Goal: Check status: Check status

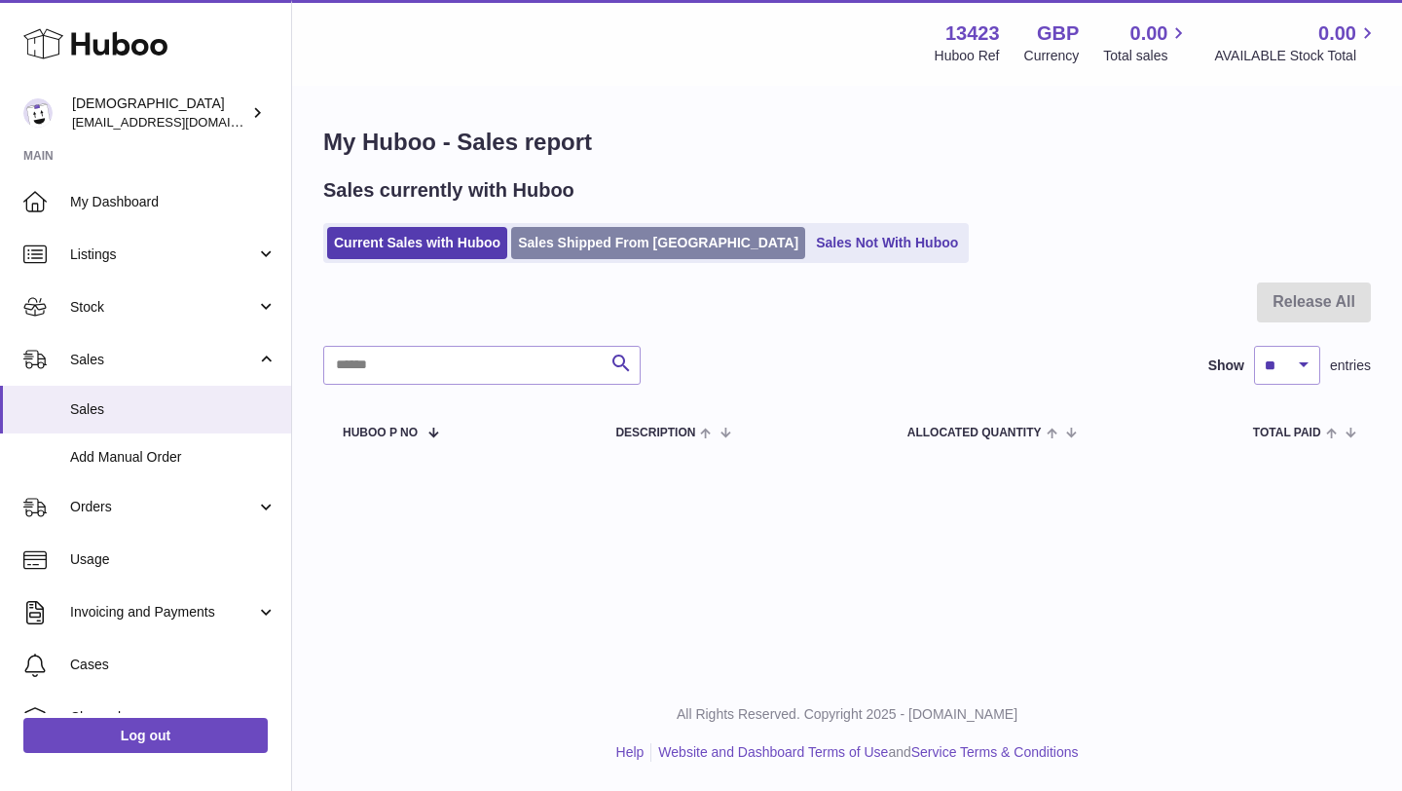
click at [583, 237] on link "Sales Shipped From Huboo" at bounding box center [658, 243] width 294 height 32
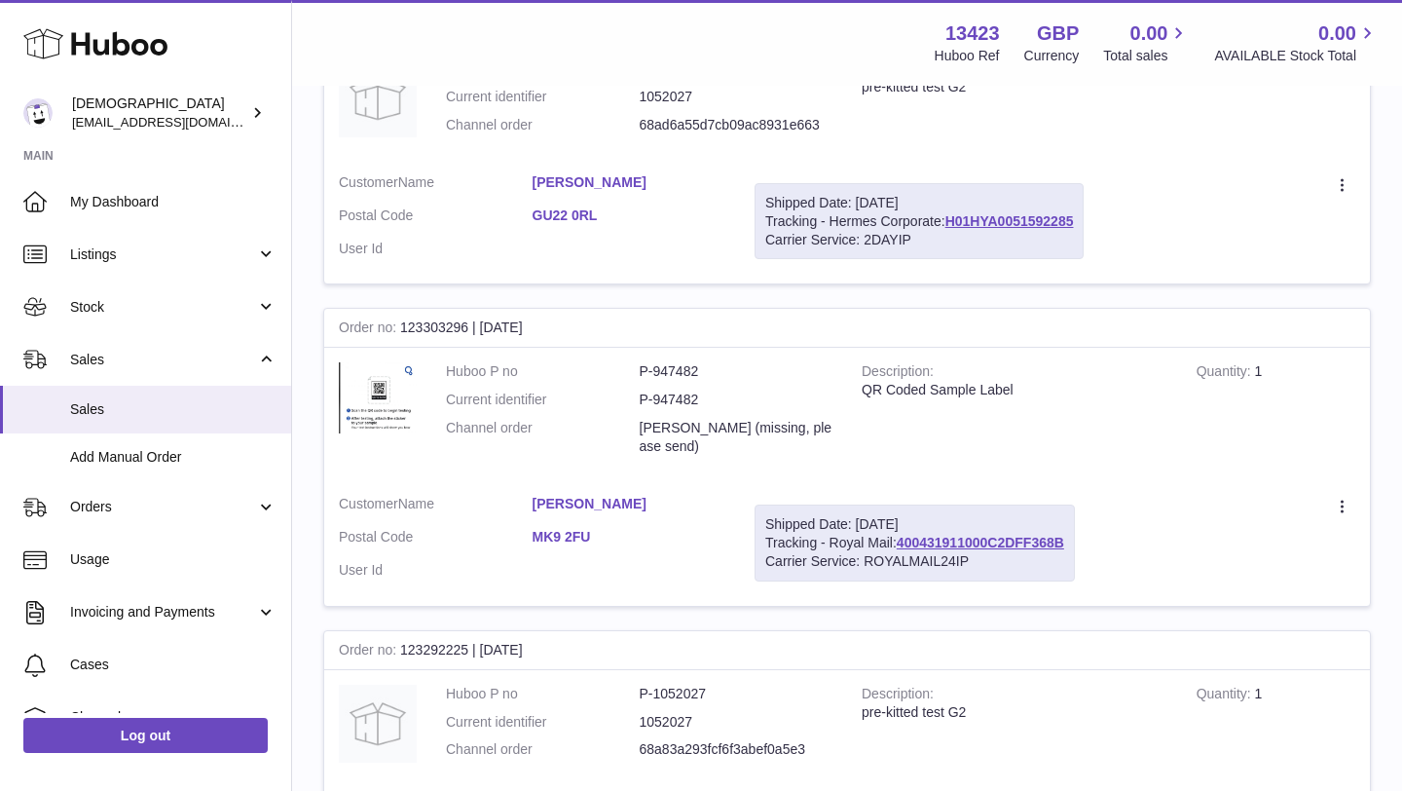
scroll to position [467, 0]
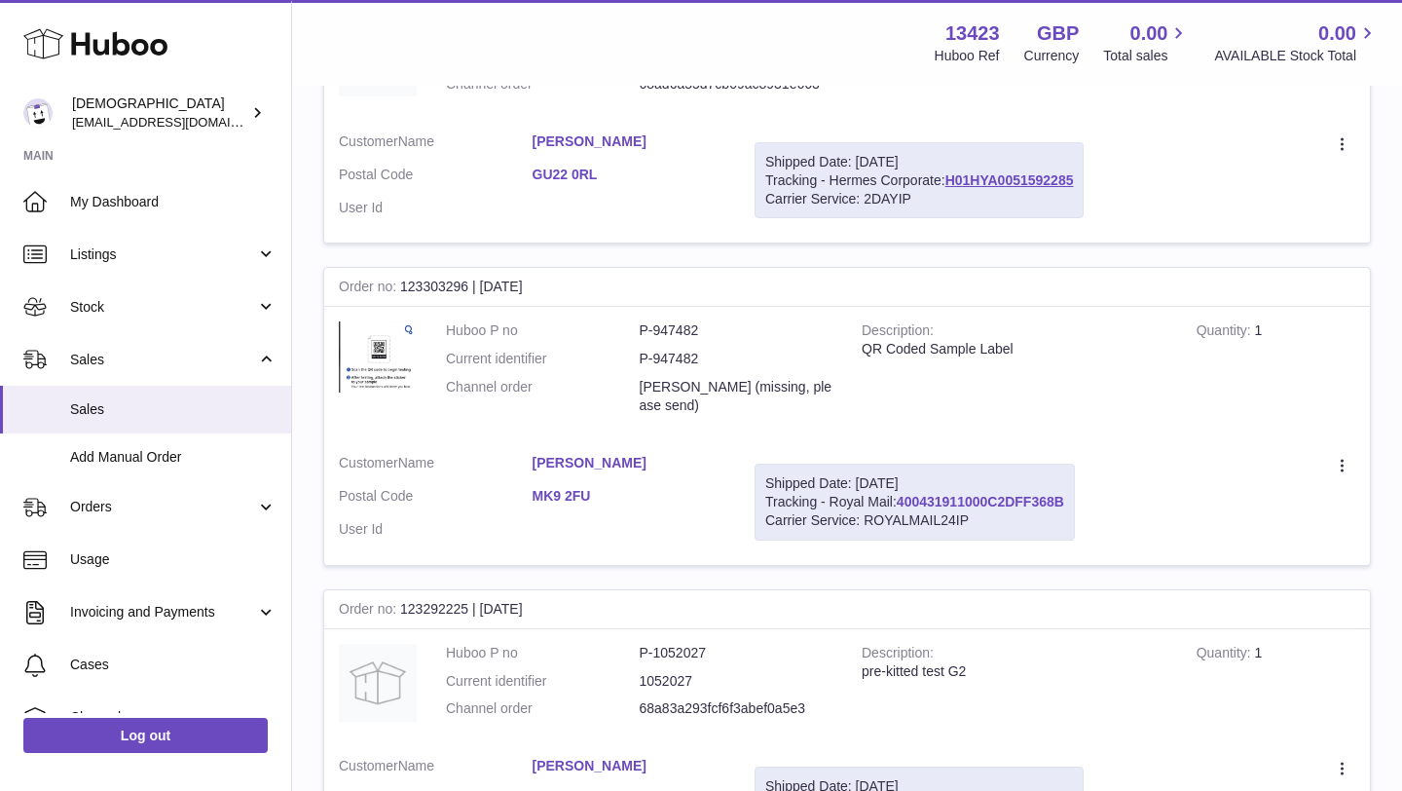
click at [975, 504] on link "400431911000C2DFF368B" at bounding box center [980, 502] width 167 height 16
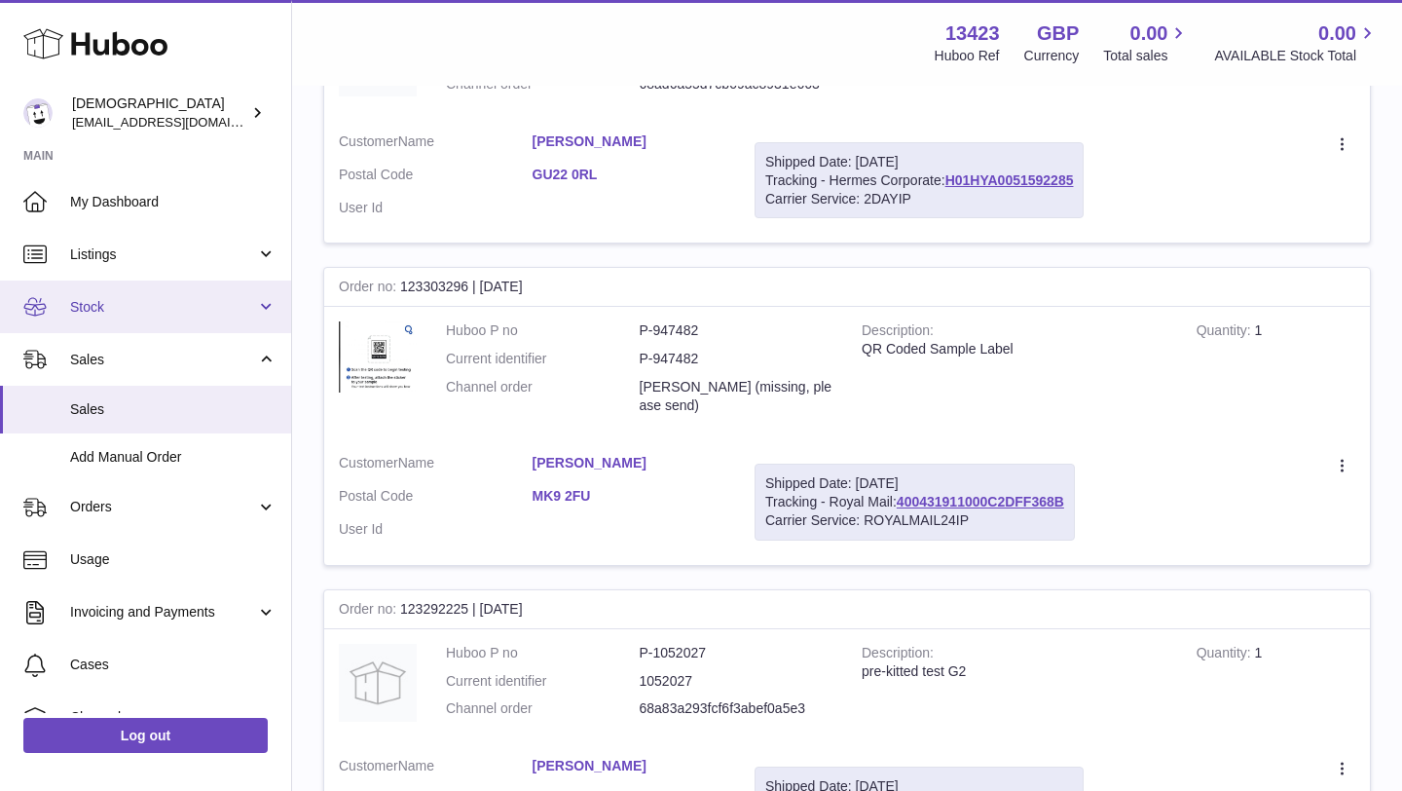
click at [130, 309] on span "Stock" at bounding box center [163, 307] width 186 height 18
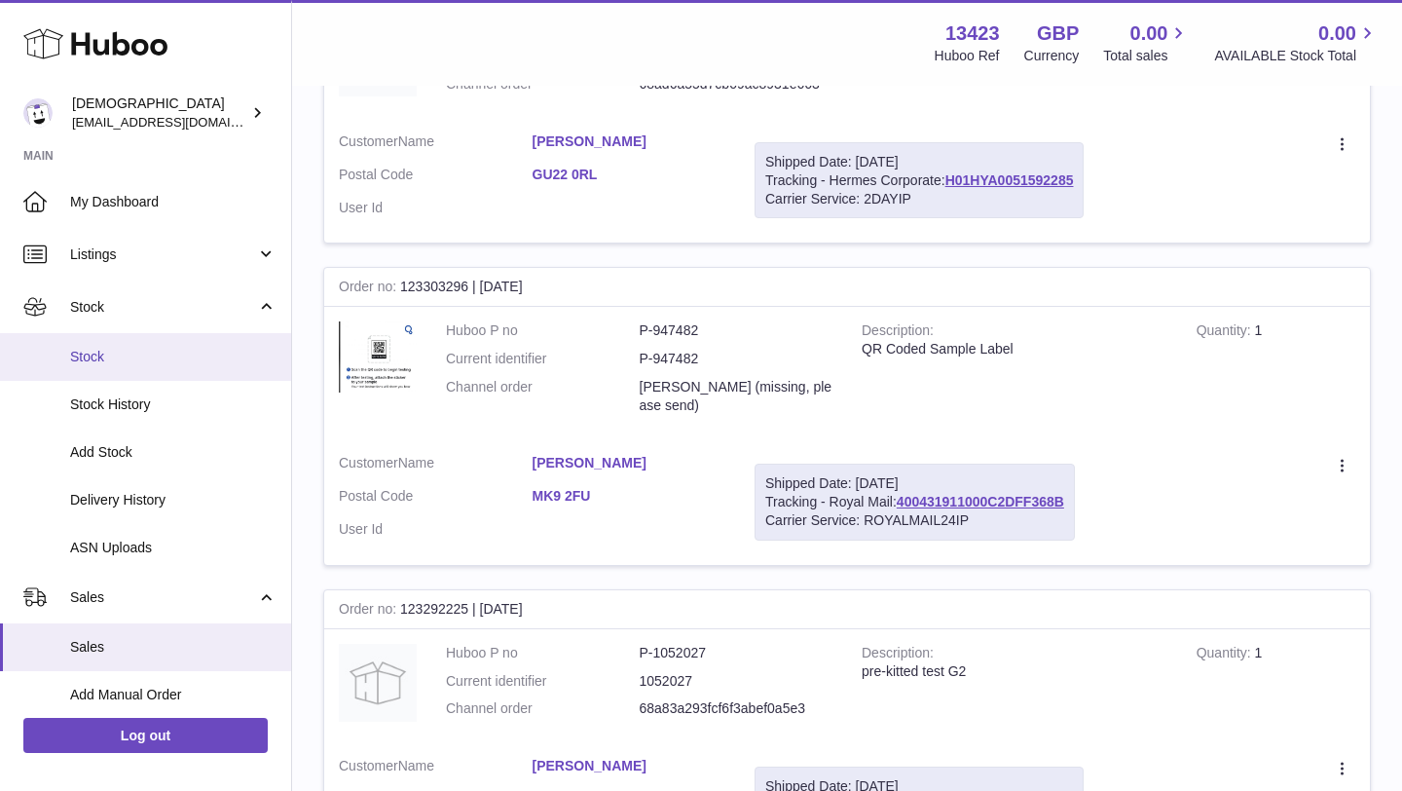
click at [129, 359] on span "Stock" at bounding box center [173, 357] width 206 height 18
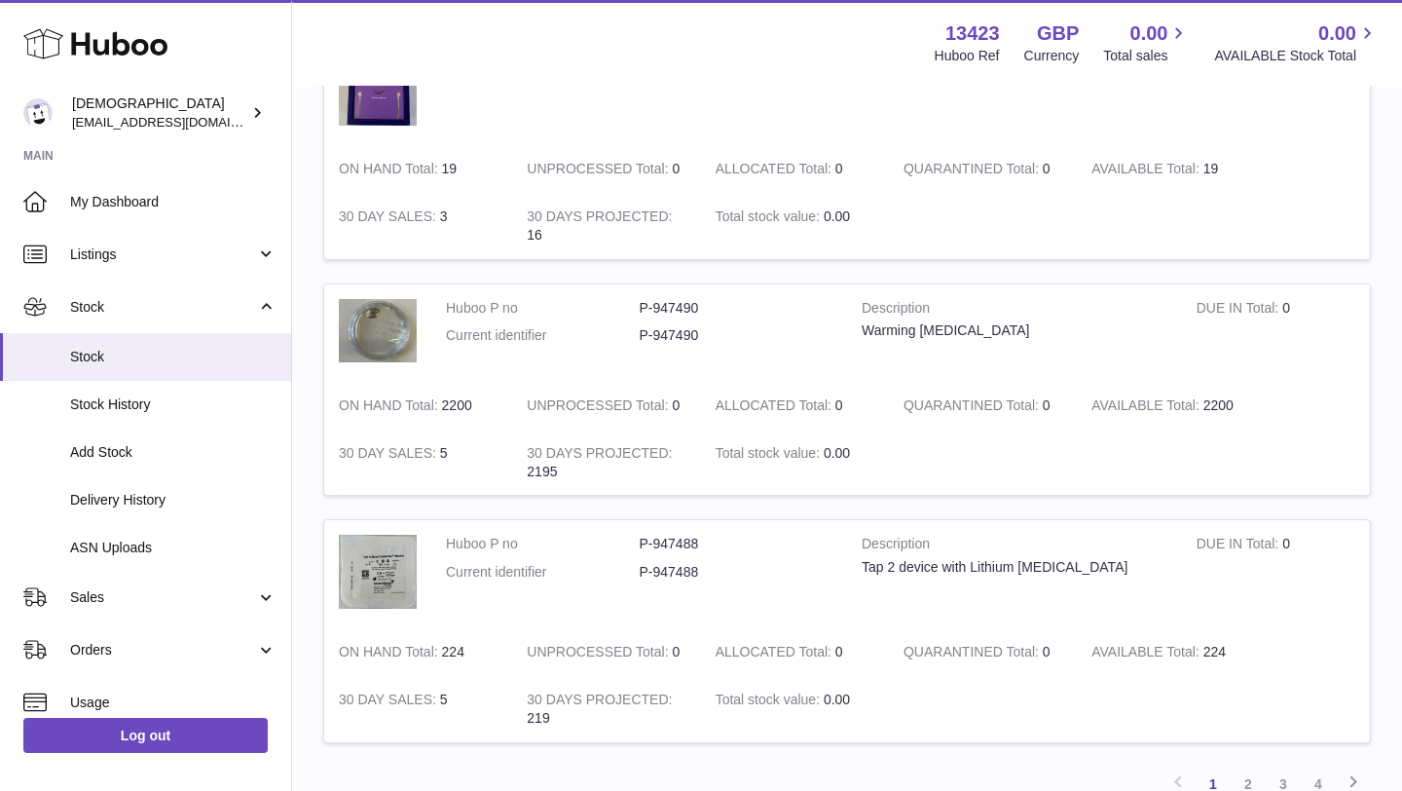
scroll to position [2329, 0]
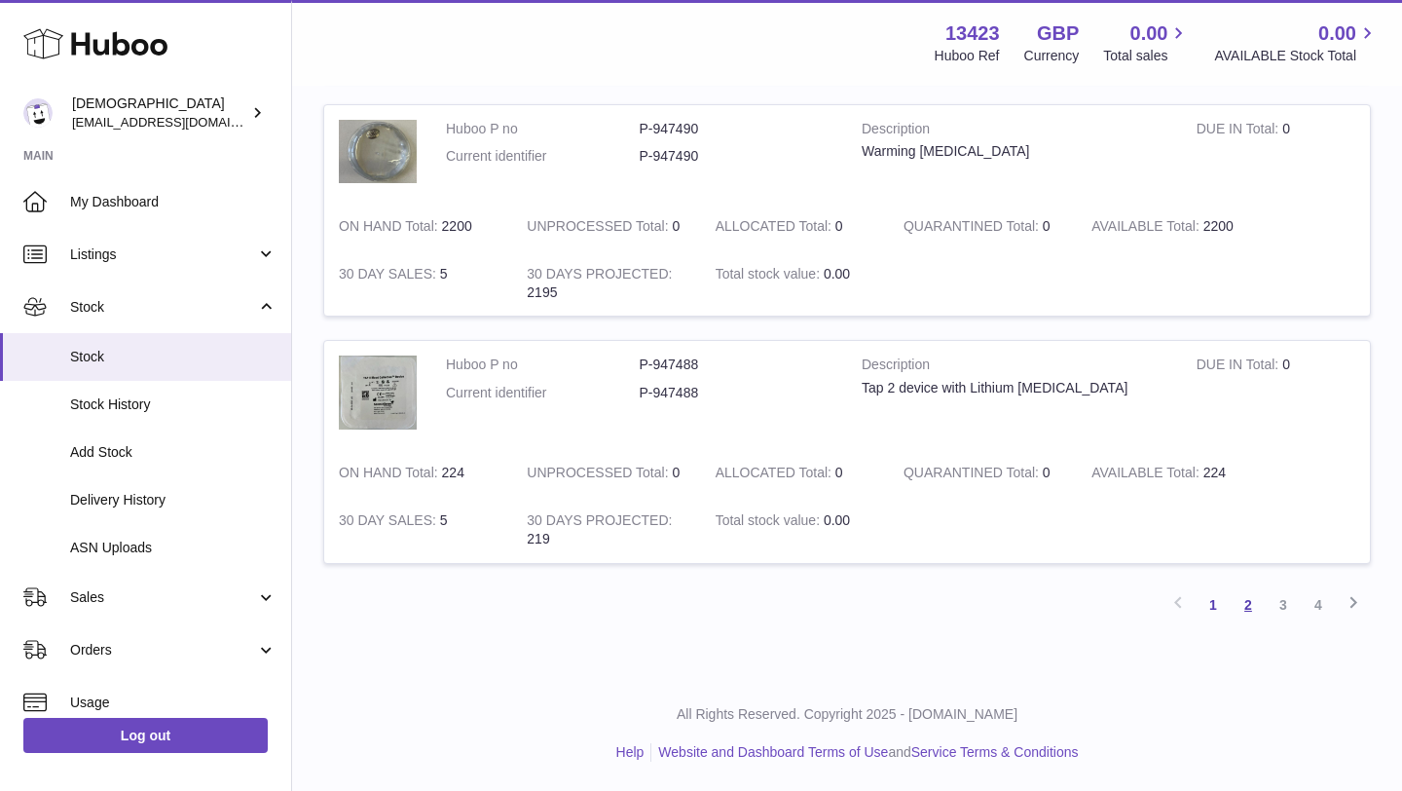
click at [1251, 609] on link "2" at bounding box center [1248, 604] width 35 height 35
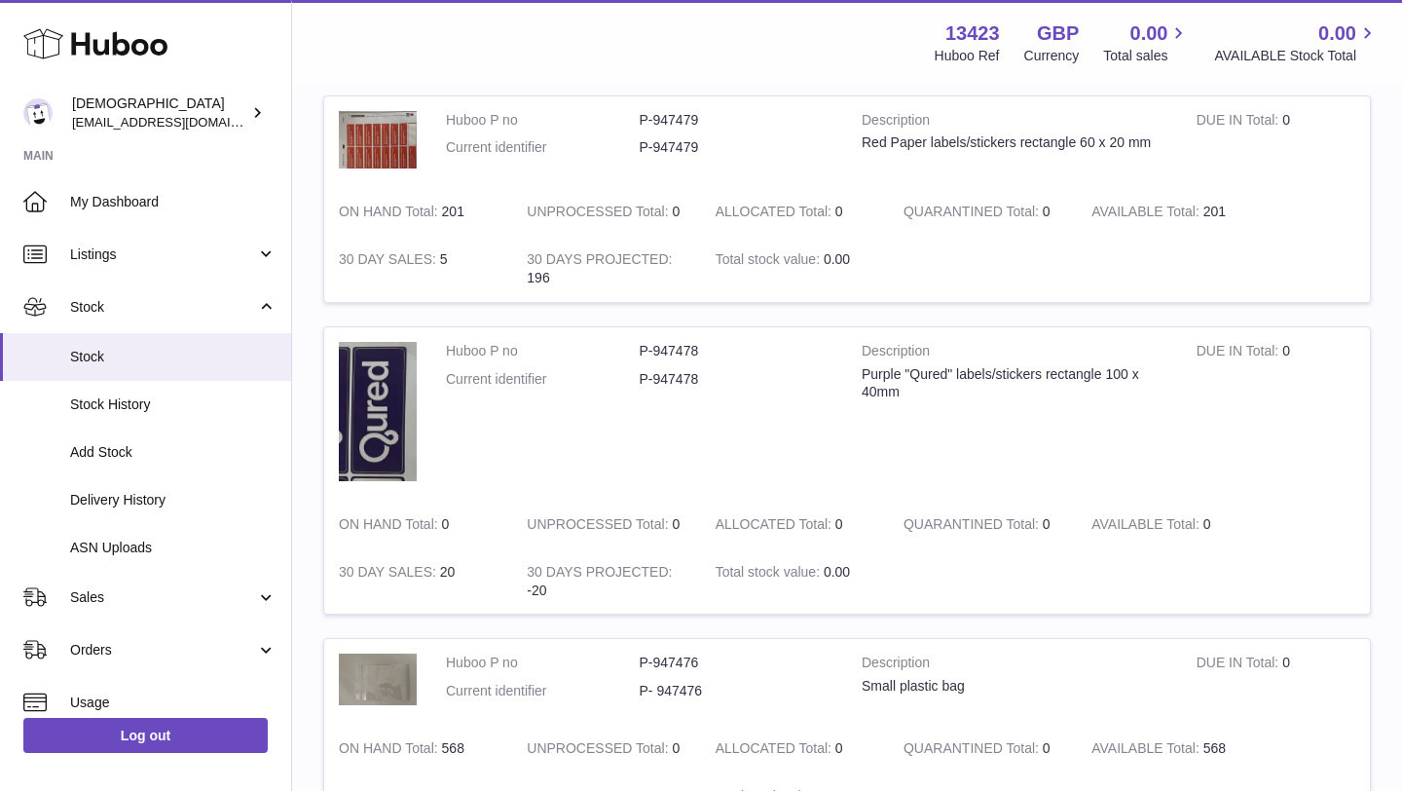
scroll to position [2194, 0]
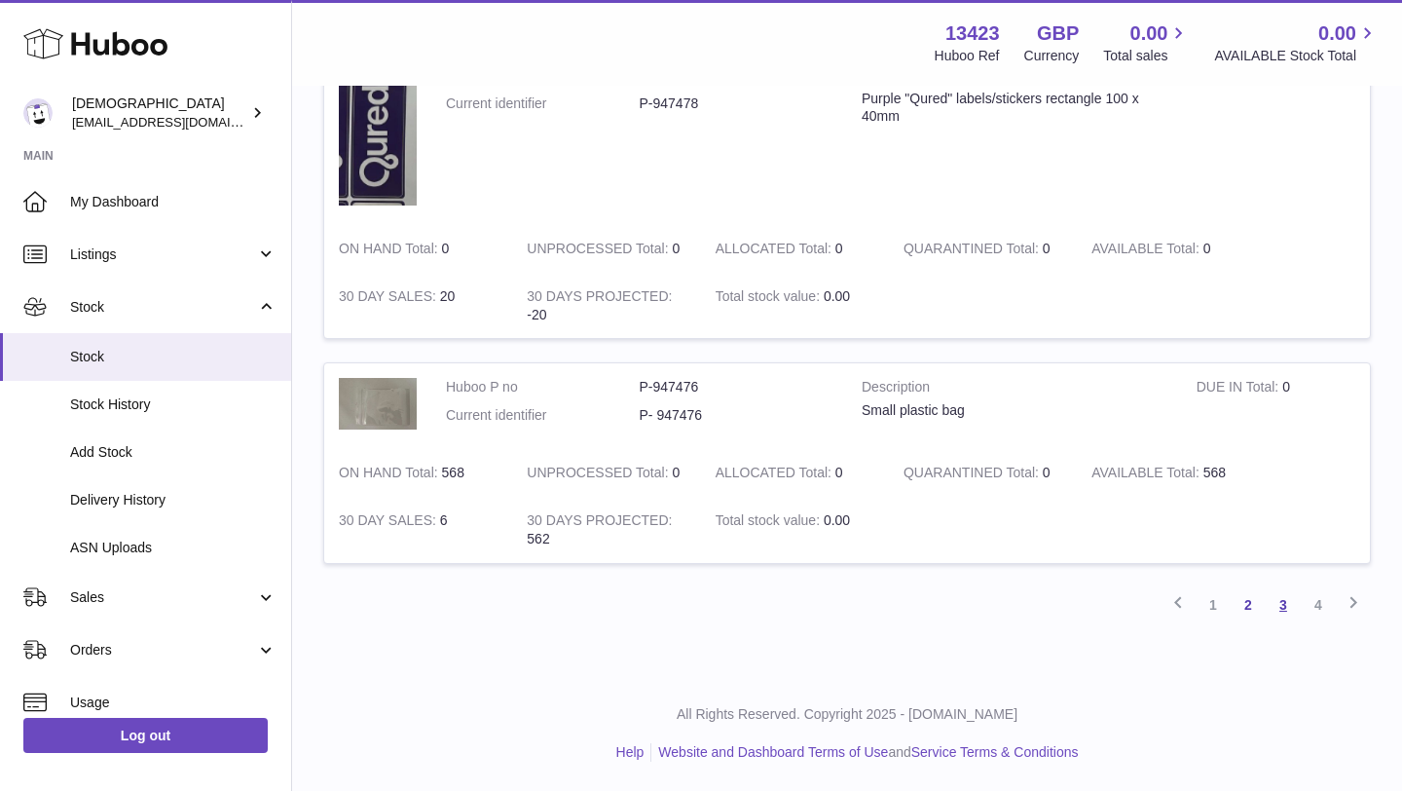
click at [1279, 607] on link "3" at bounding box center [1283, 604] width 35 height 35
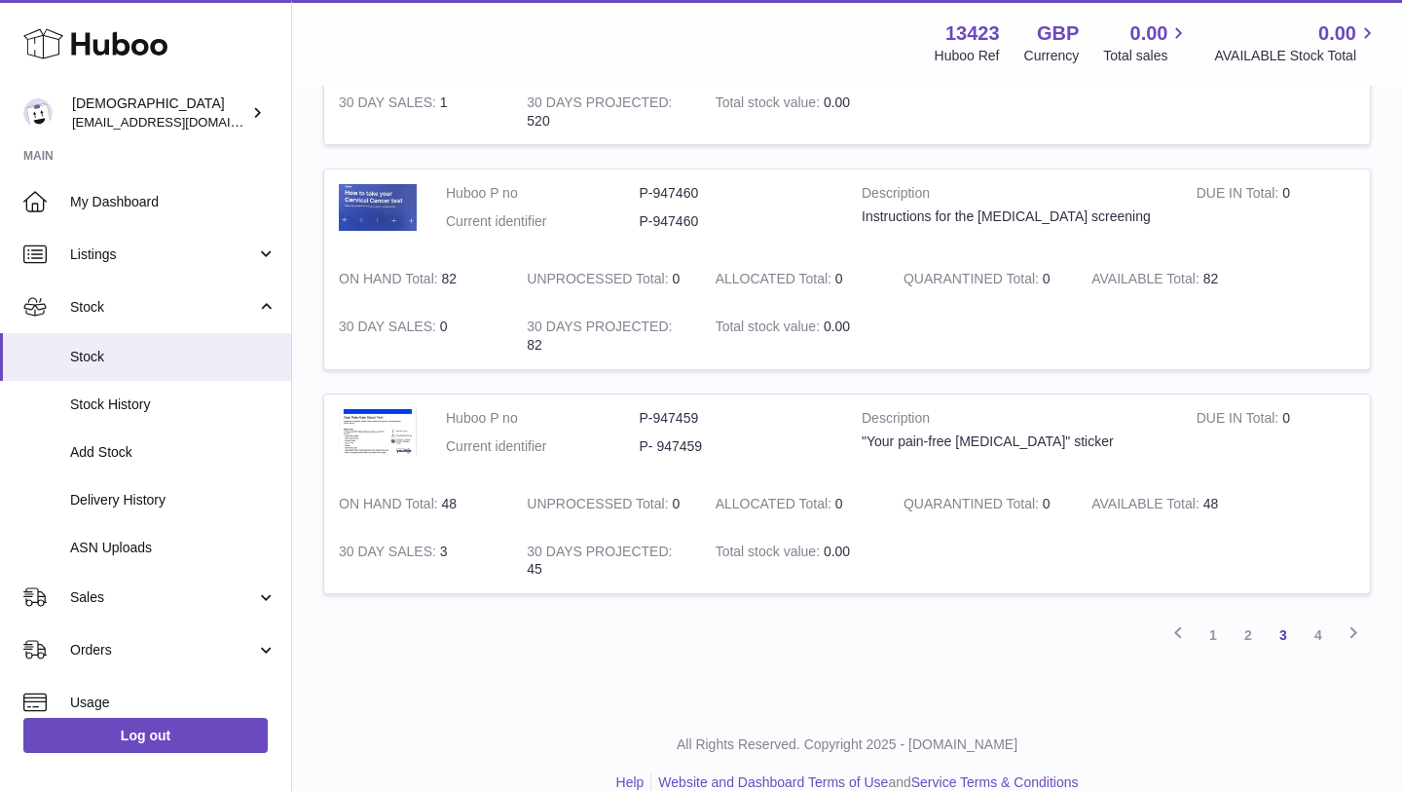
scroll to position [2371, 0]
click at [1326, 643] on link "4" at bounding box center [1318, 632] width 35 height 35
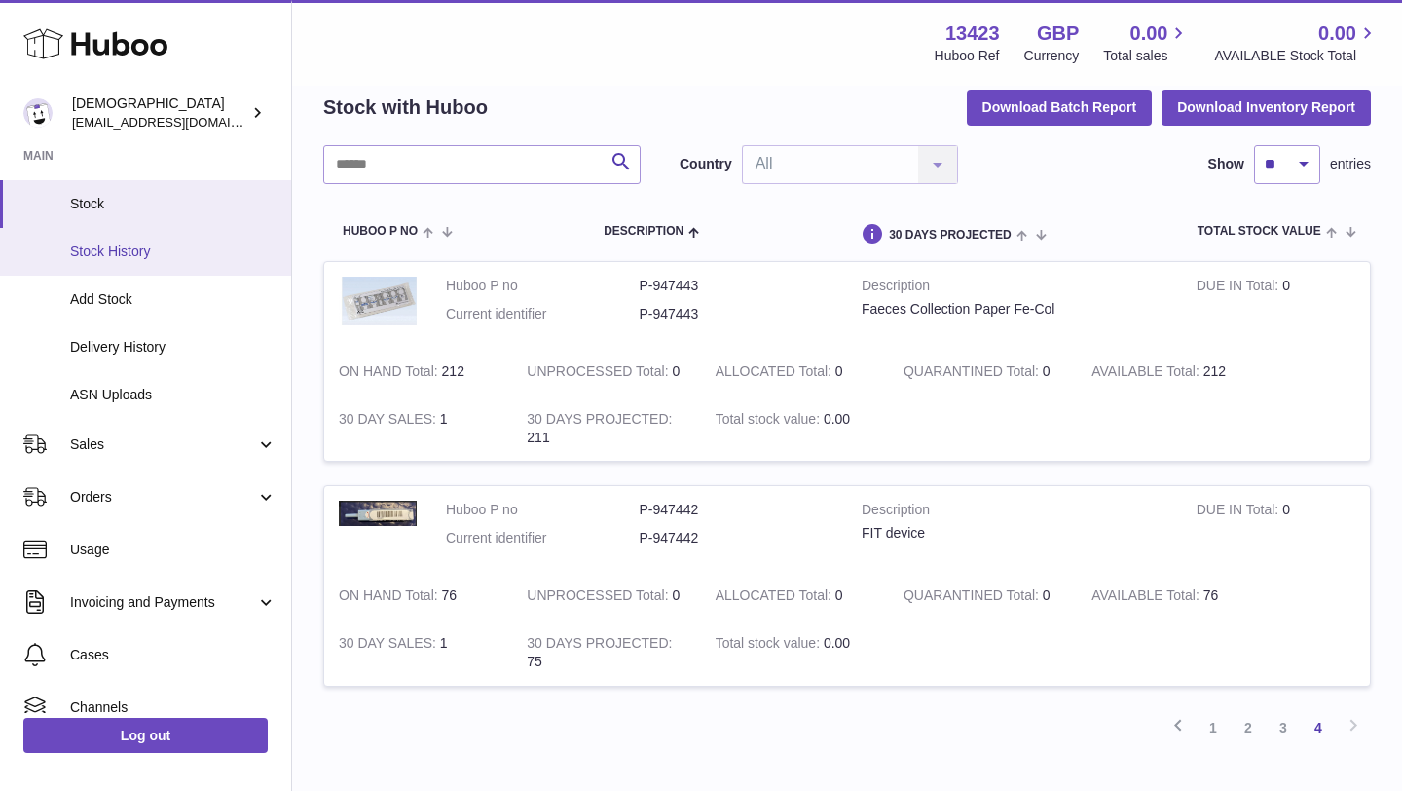
scroll to position [207, 0]
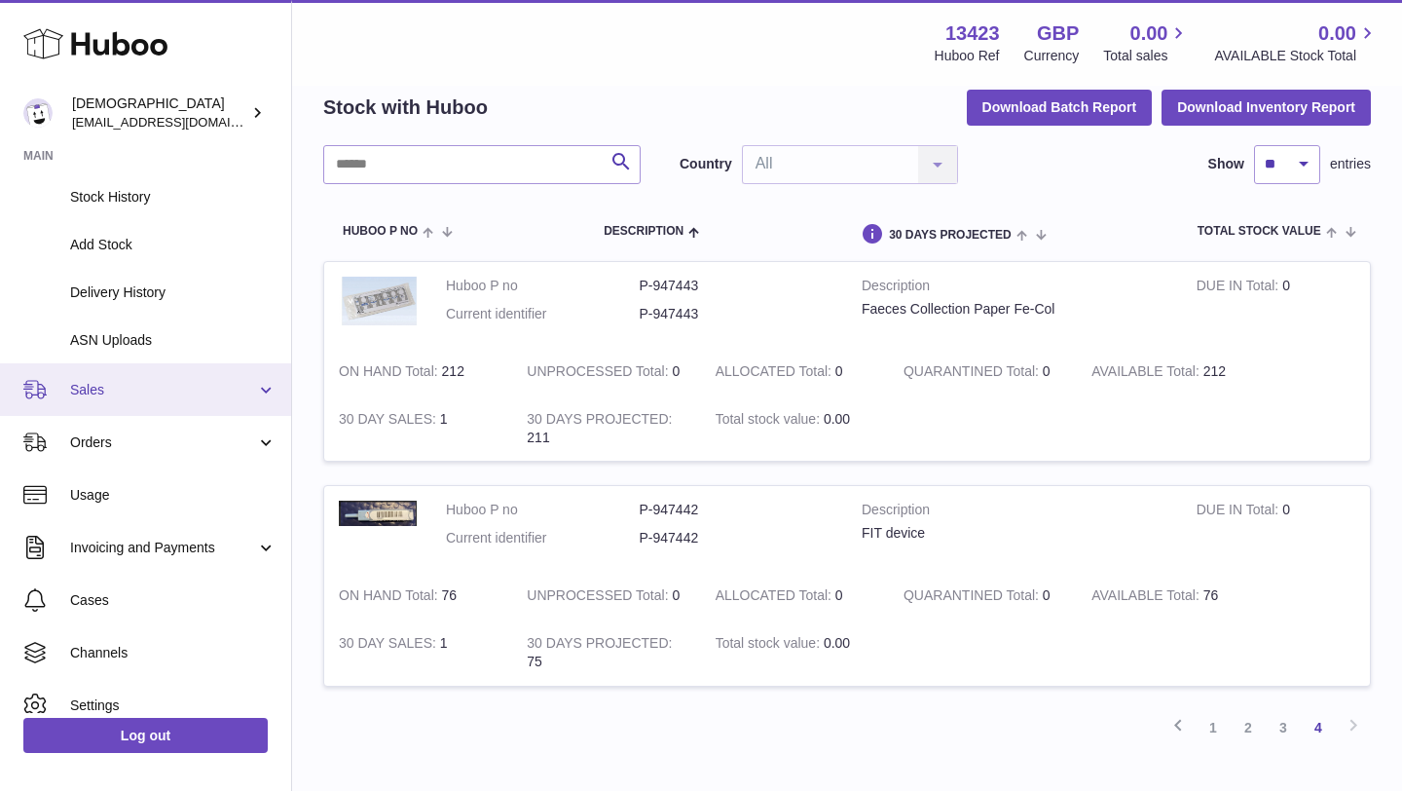
click at [115, 396] on span "Sales" at bounding box center [163, 390] width 186 height 18
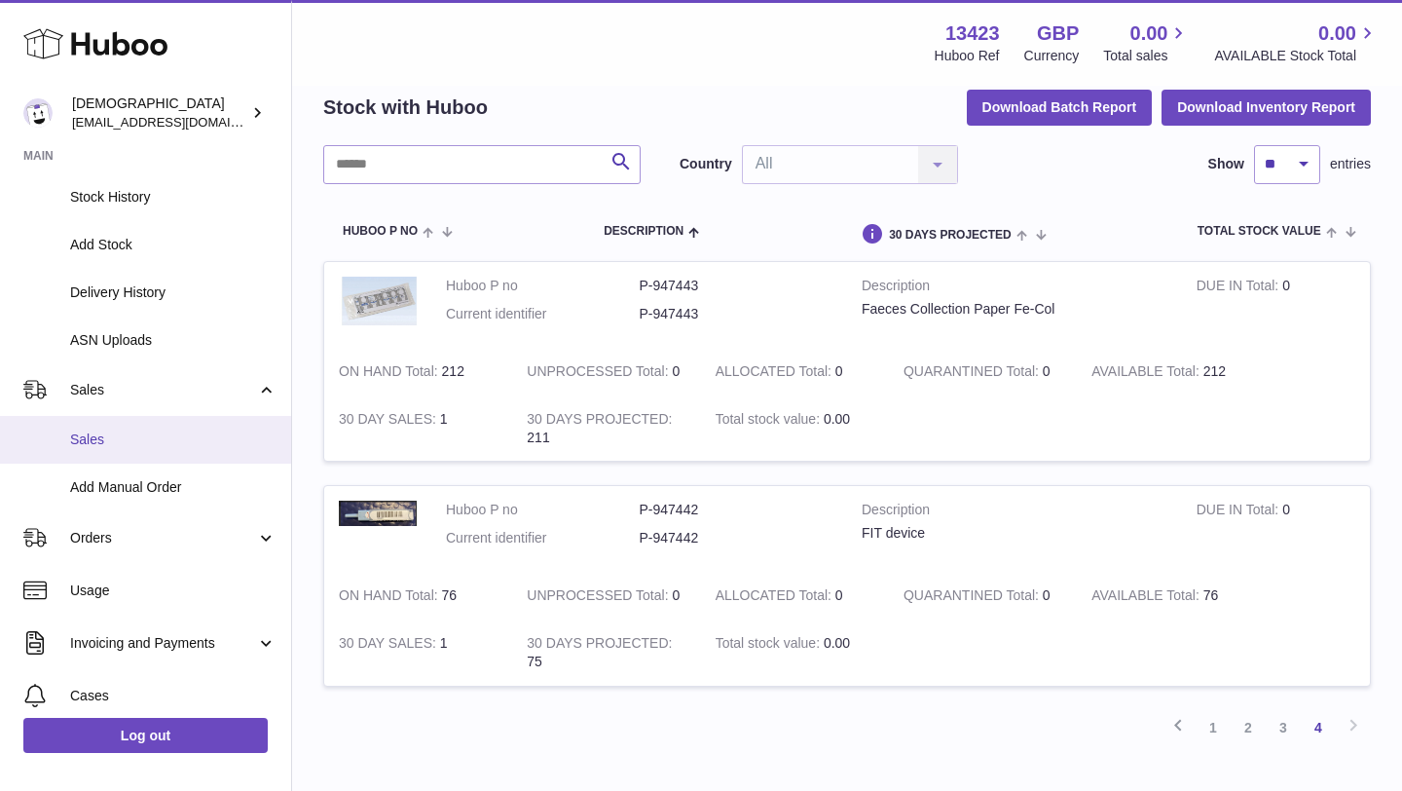
click at [100, 447] on span "Sales" at bounding box center [173, 439] width 206 height 18
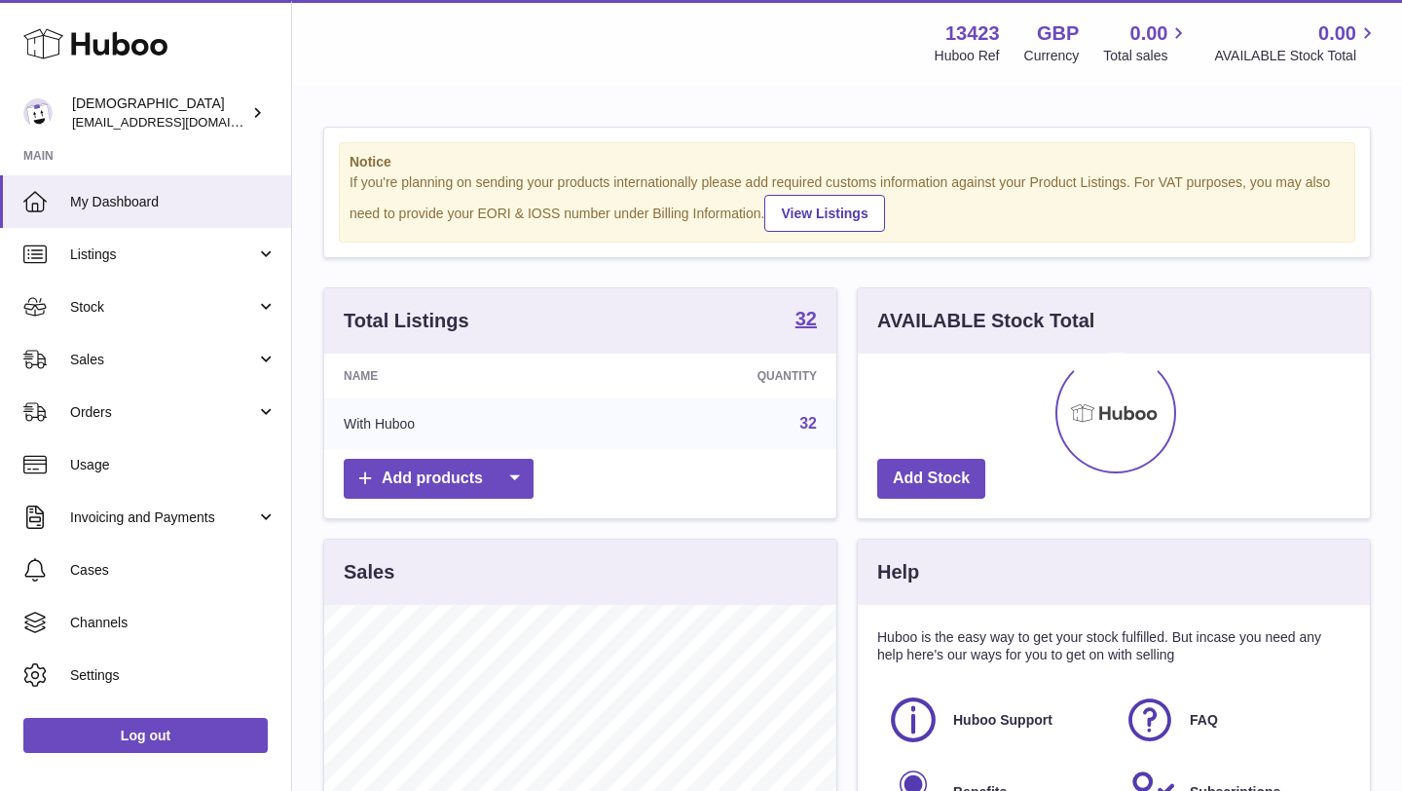
scroll to position [304, 512]
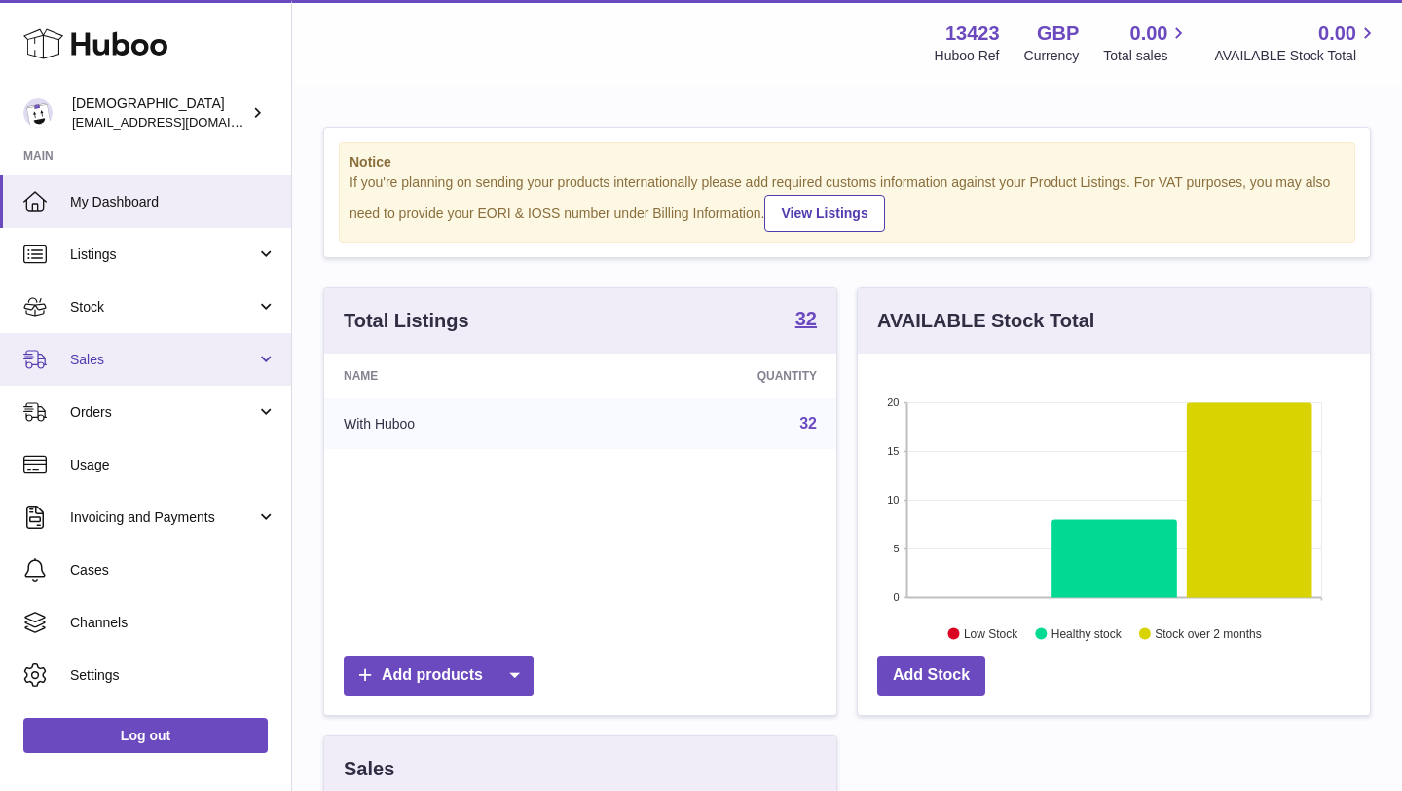
click at [95, 362] on span "Sales" at bounding box center [163, 360] width 186 height 18
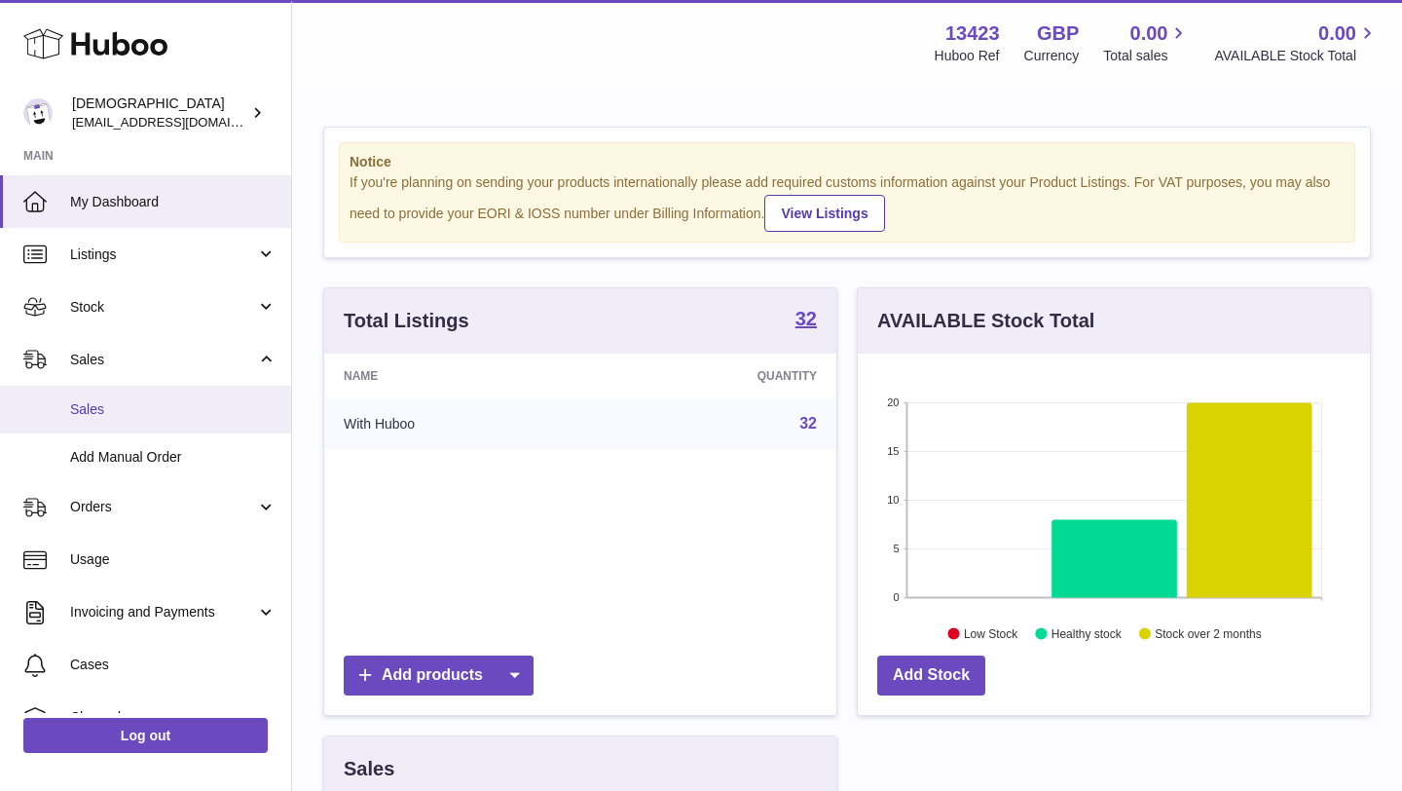
click at [116, 424] on link "Sales" at bounding box center [145, 410] width 291 height 48
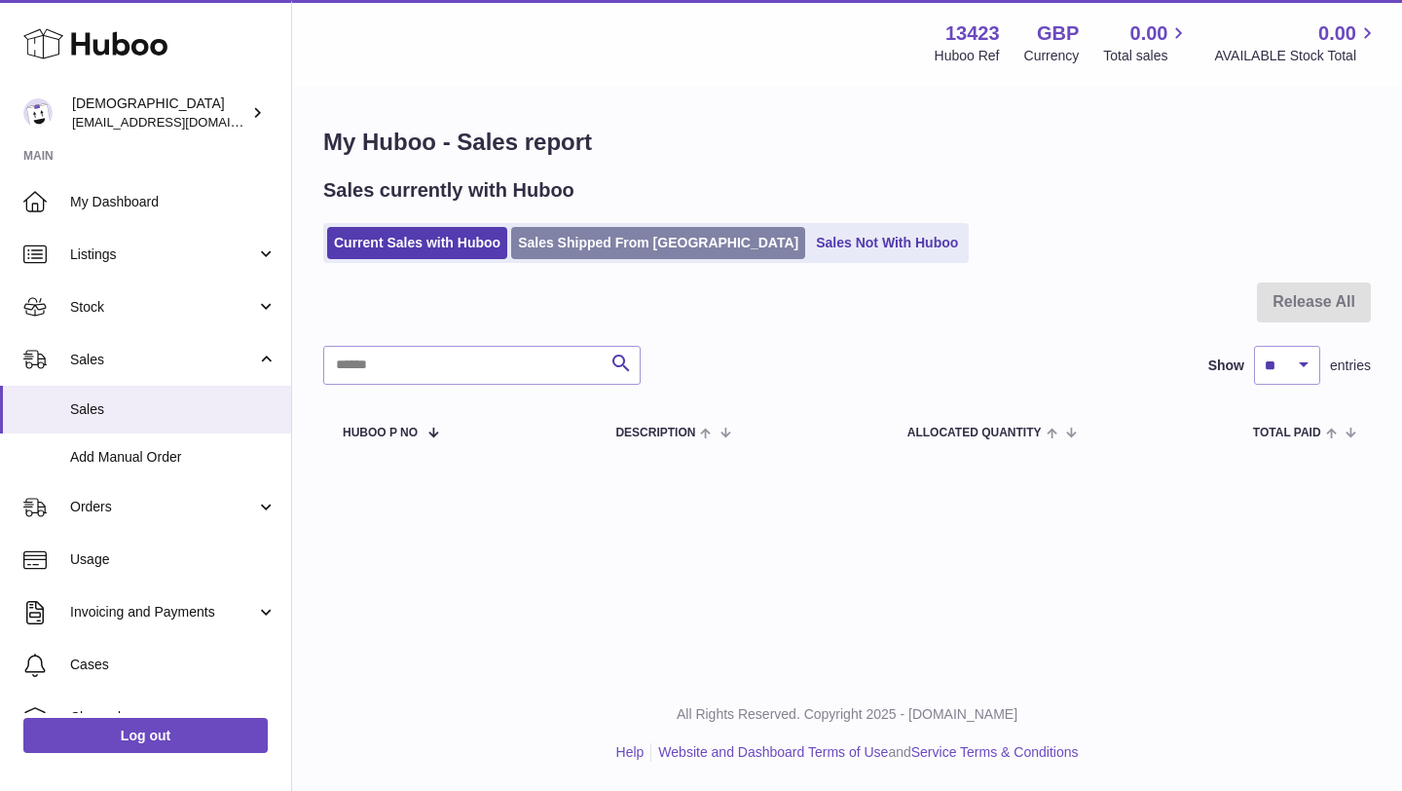
click at [593, 245] on link "Sales Shipped From [GEOGRAPHIC_DATA]" at bounding box center [658, 243] width 294 height 32
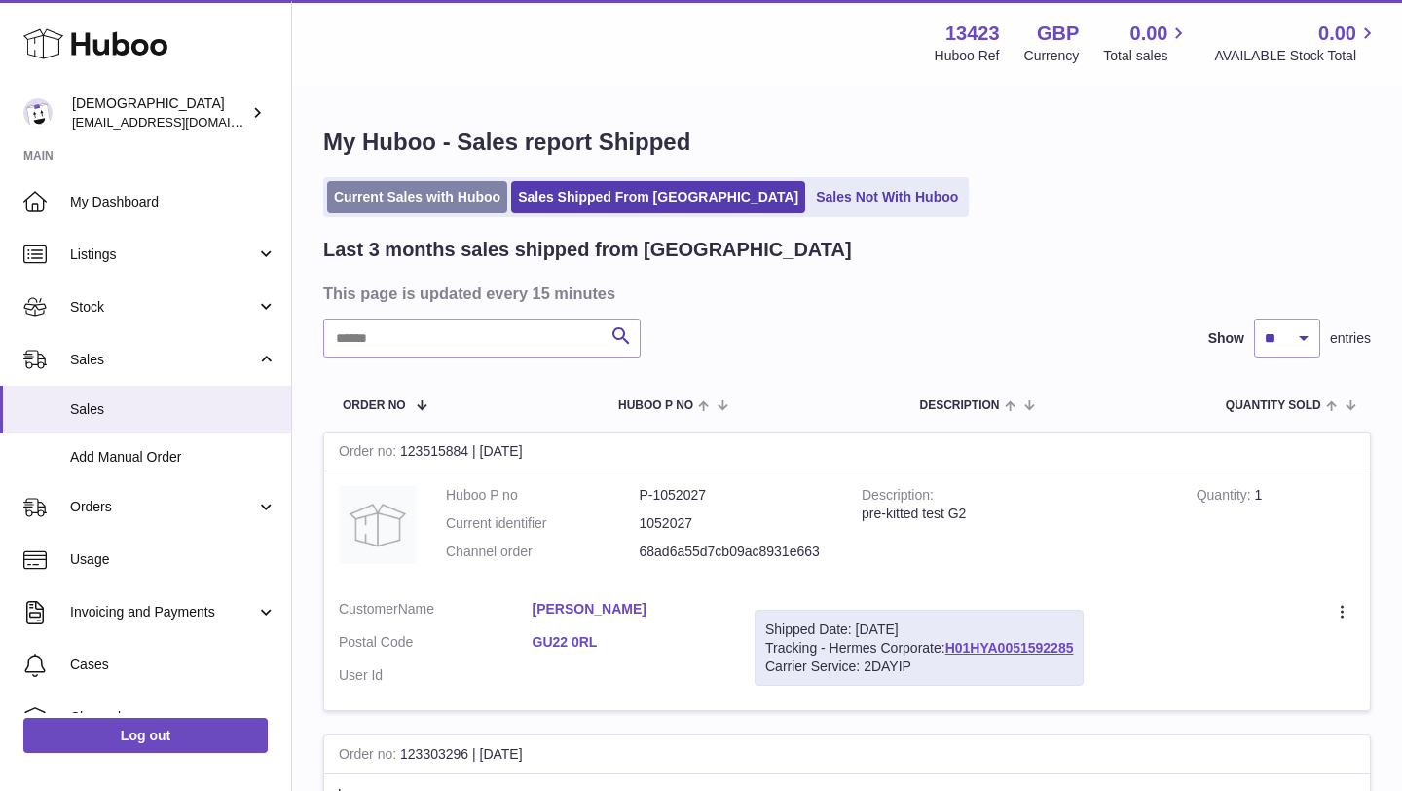
click at [465, 187] on link "Current Sales with Huboo" at bounding box center [417, 197] width 180 height 32
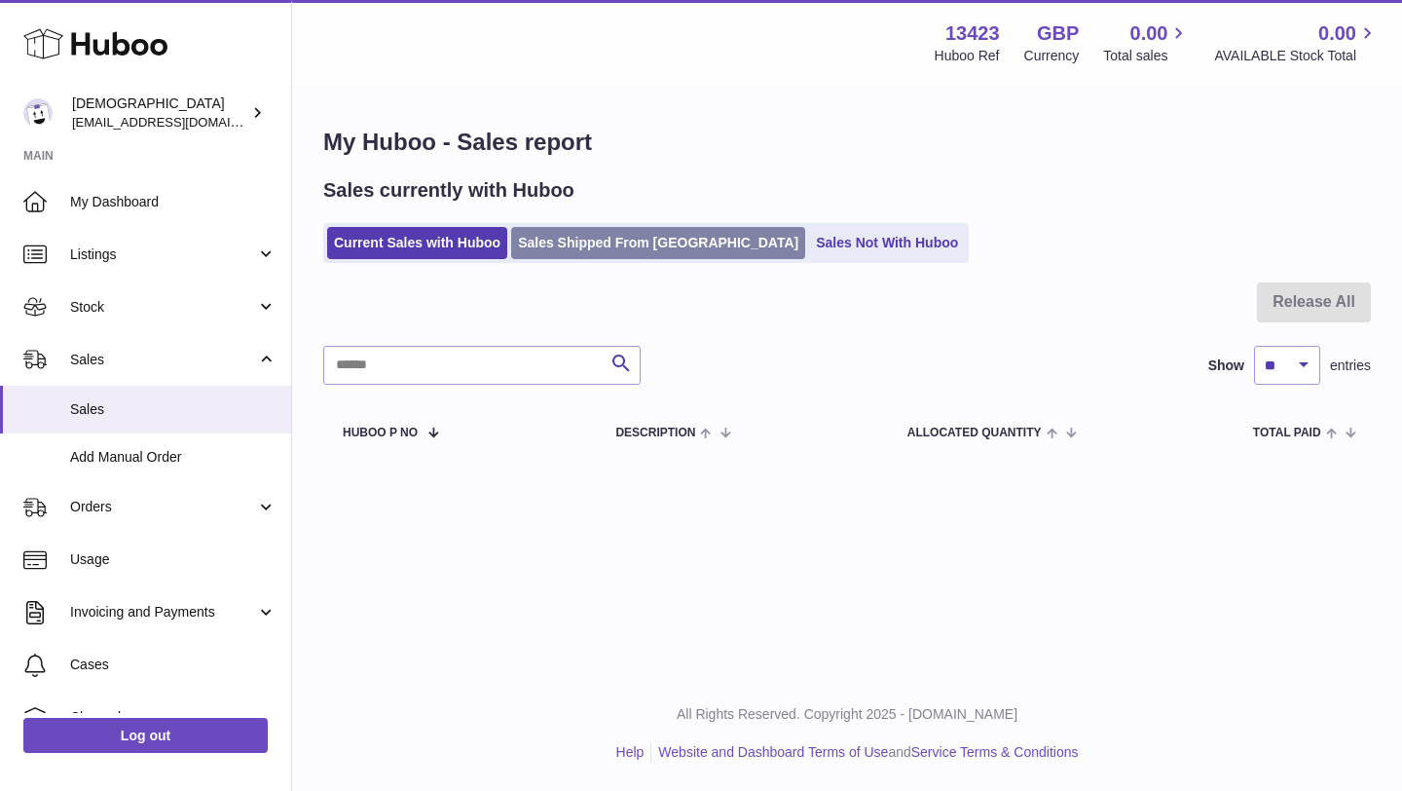
click at [542, 249] on link "Sales Shipped From [GEOGRAPHIC_DATA]" at bounding box center [658, 243] width 294 height 32
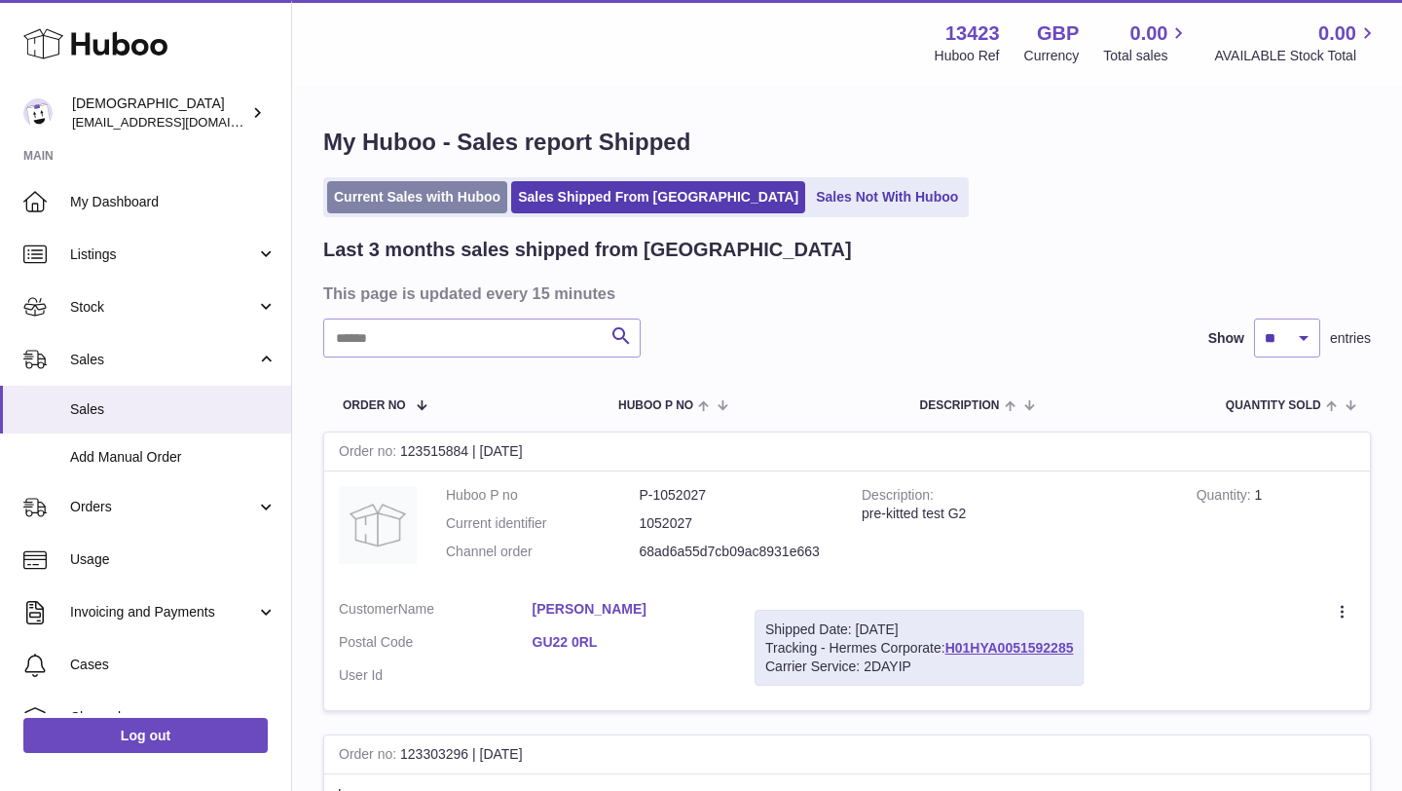
click at [413, 205] on link "Current Sales with Huboo" at bounding box center [417, 197] width 180 height 32
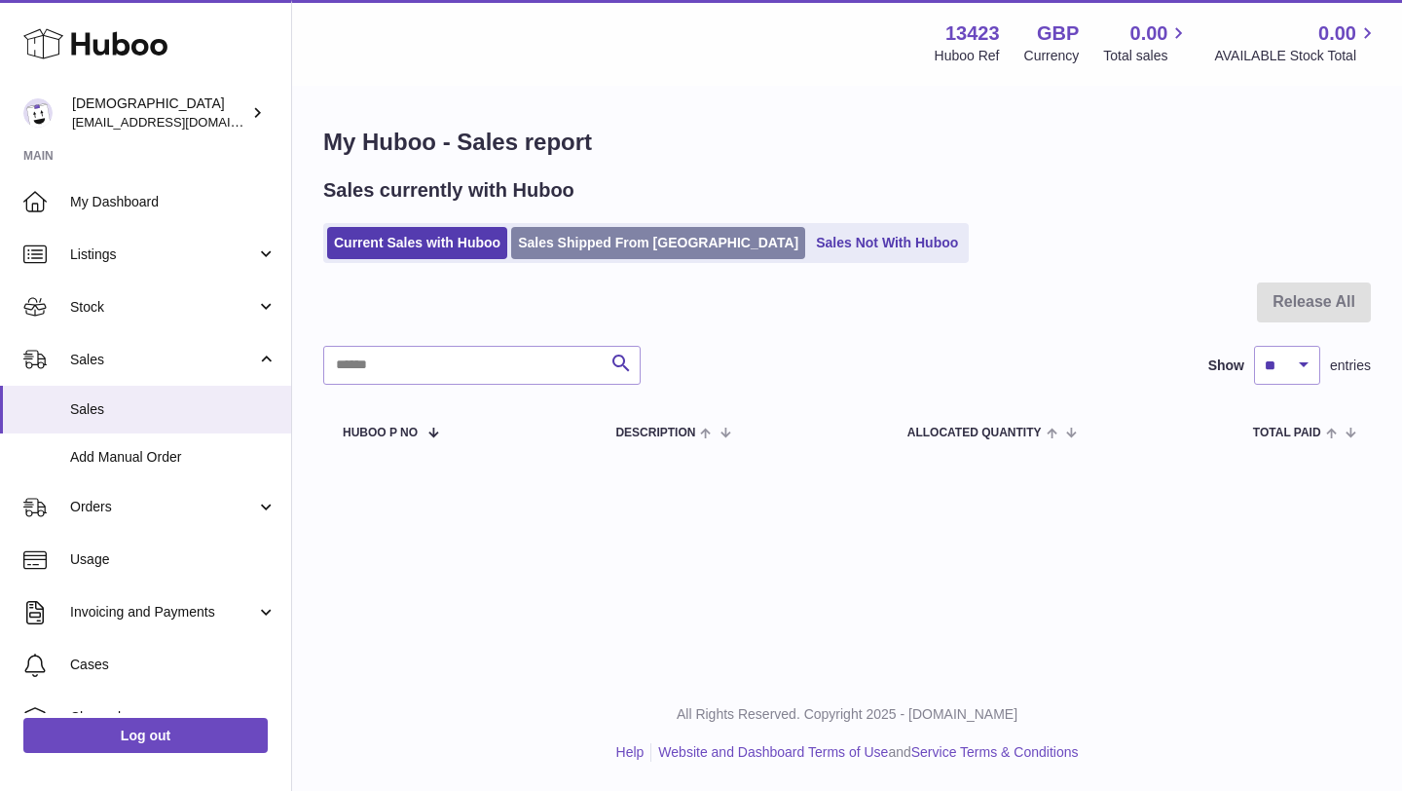
click at [575, 236] on link "Sales Shipped From [GEOGRAPHIC_DATA]" at bounding box center [658, 243] width 294 height 32
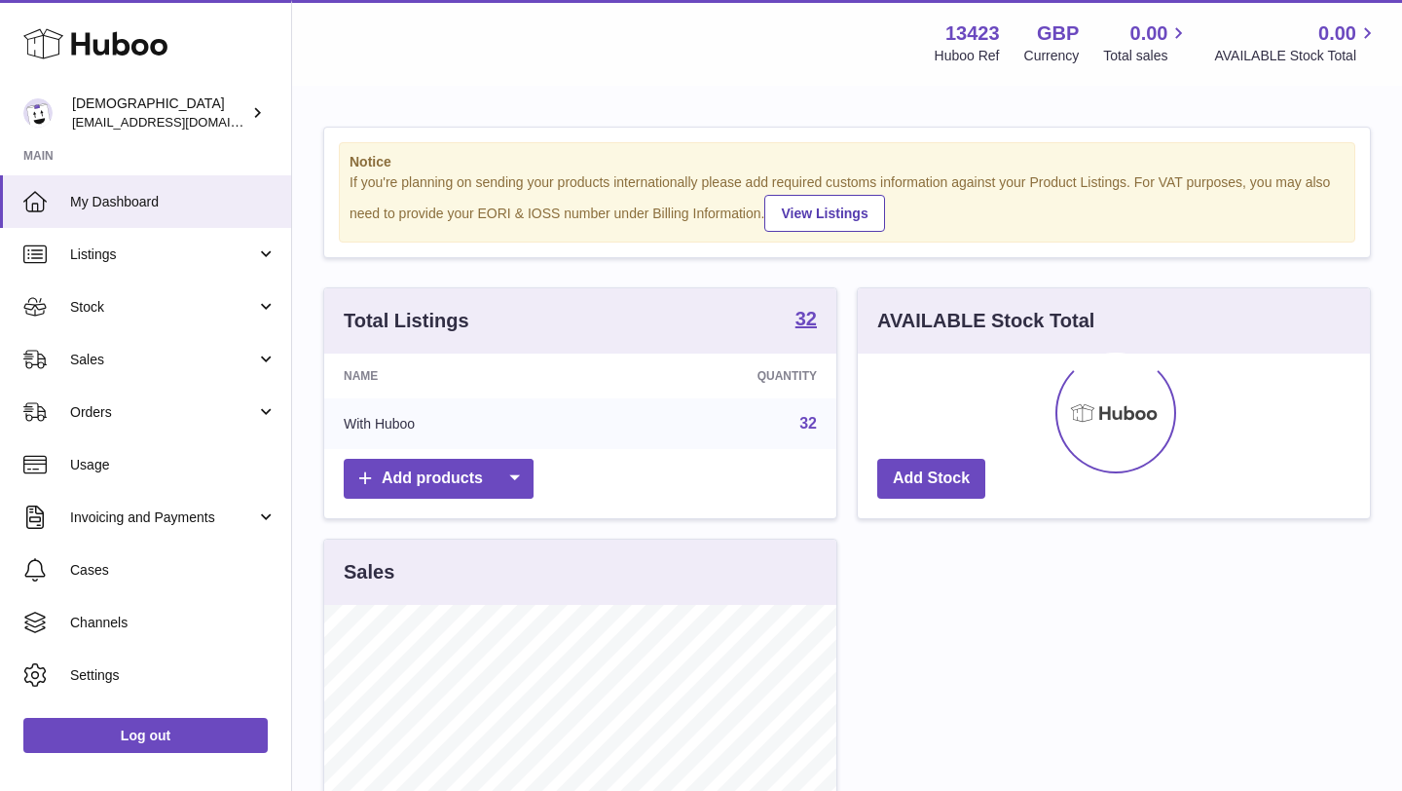
scroll to position [304, 512]
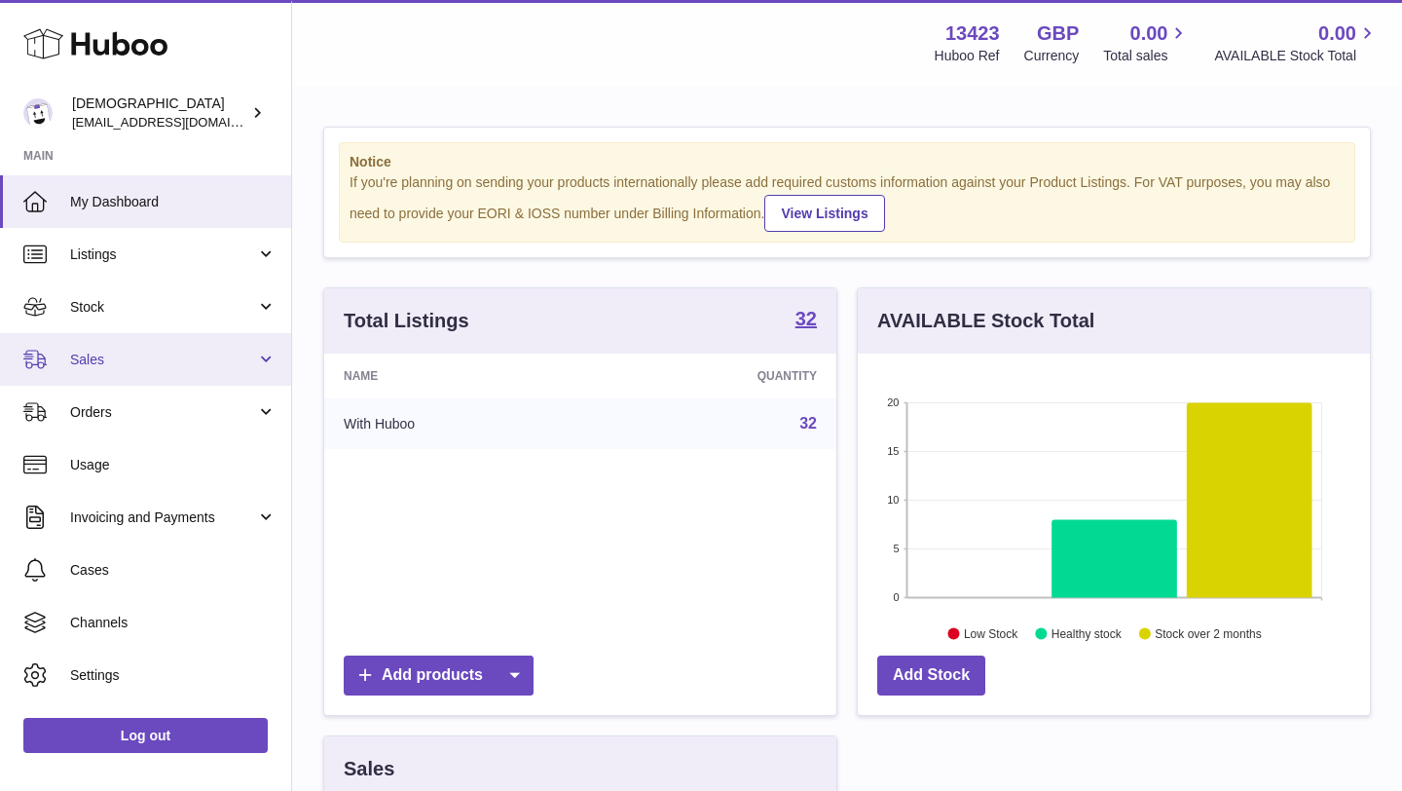
click at [138, 359] on span "Sales" at bounding box center [163, 360] width 186 height 18
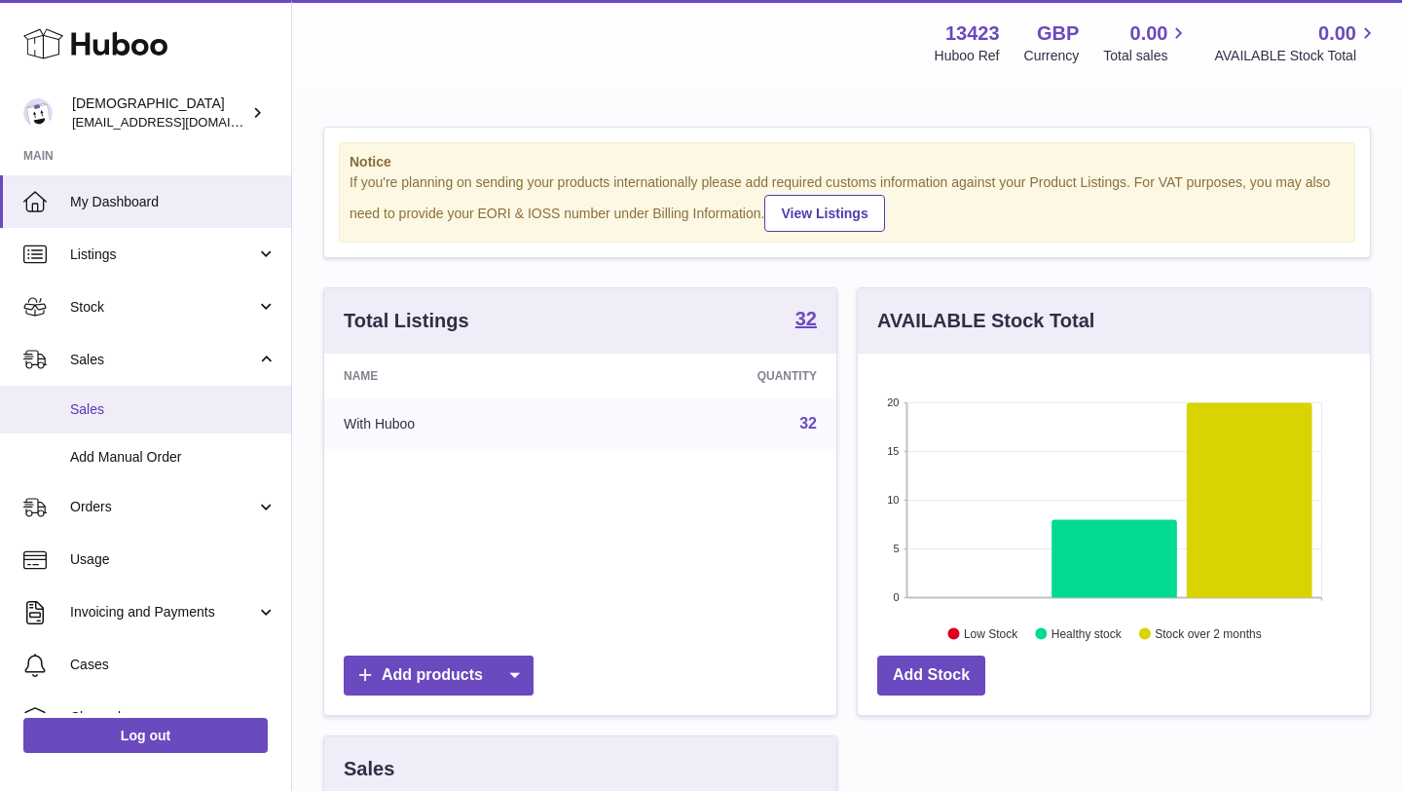
click at [134, 398] on link "Sales" at bounding box center [145, 410] width 291 height 48
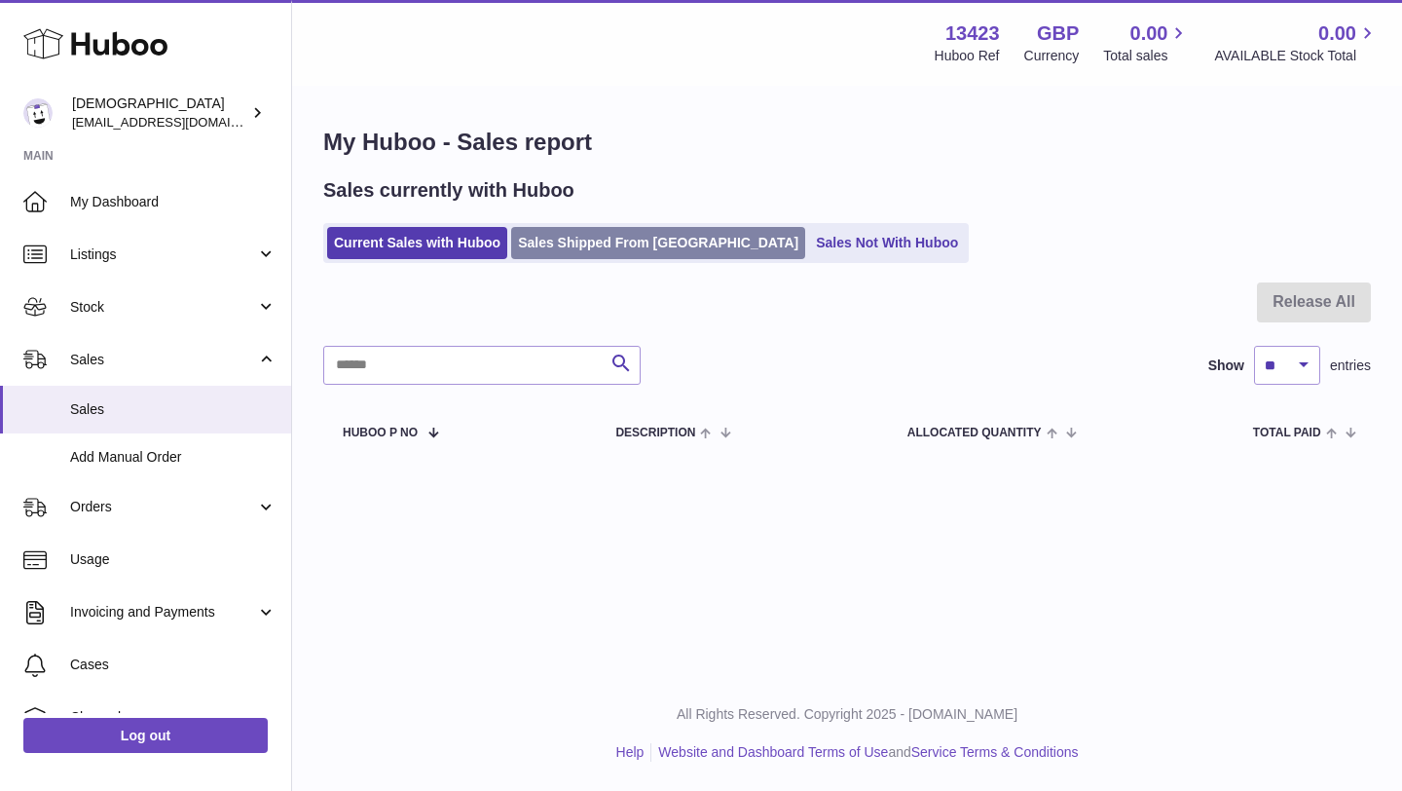
click at [565, 242] on link "Sales Shipped From [GEOGRAPHIC_DATA]" at bounding box center [658, 243] width 294 height 32
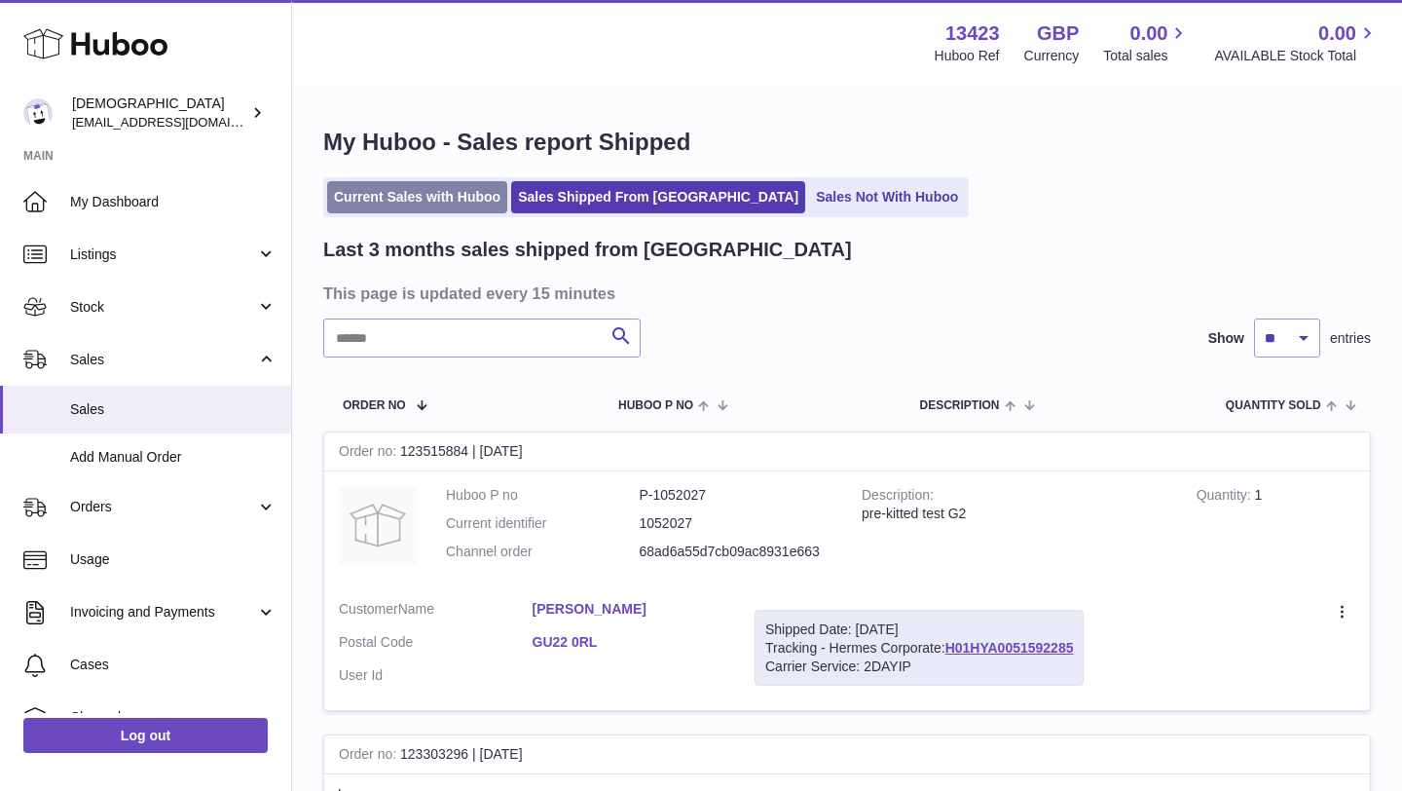
click at [444, 212] on link "Current Sales with Huboo" at bounding box center [417, 197] width 180 height 32
